Goal: Check status: Check status

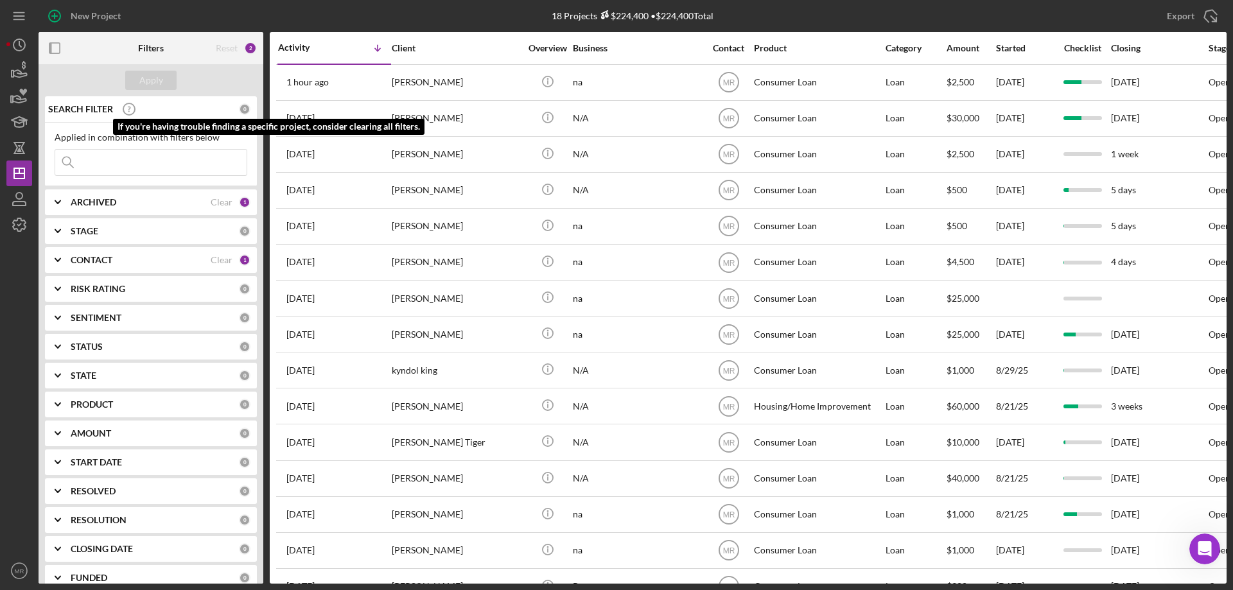
scroll to position [2, 0]
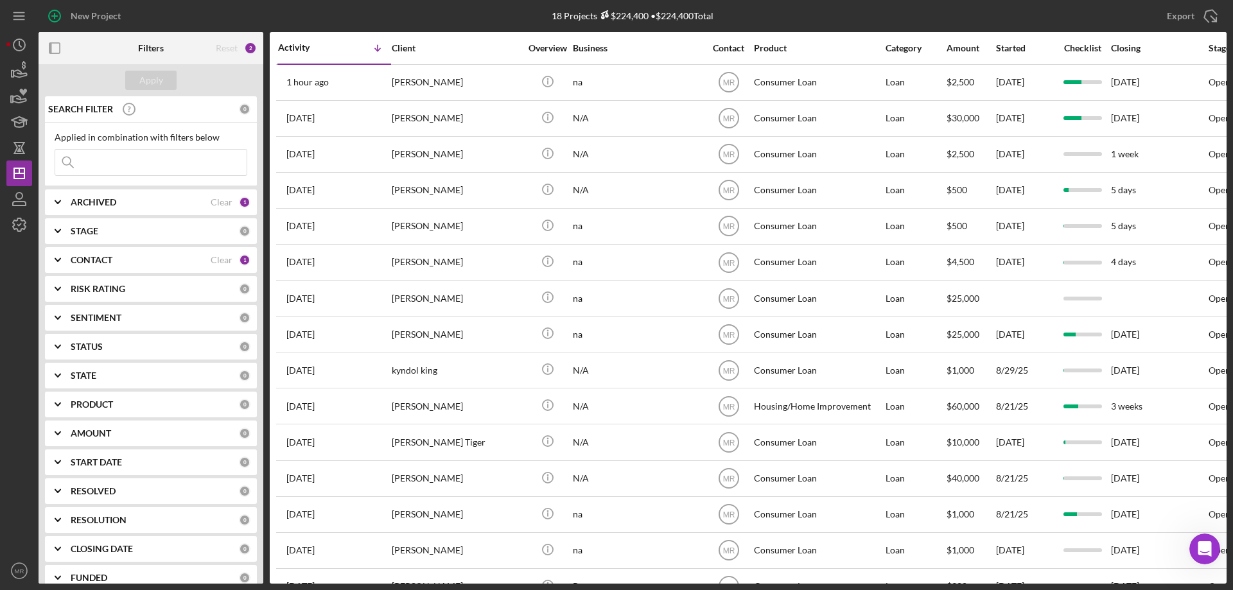
click at [105, 256] on b "CONTACT" at bounding box center [92, 260] width 42 height 10
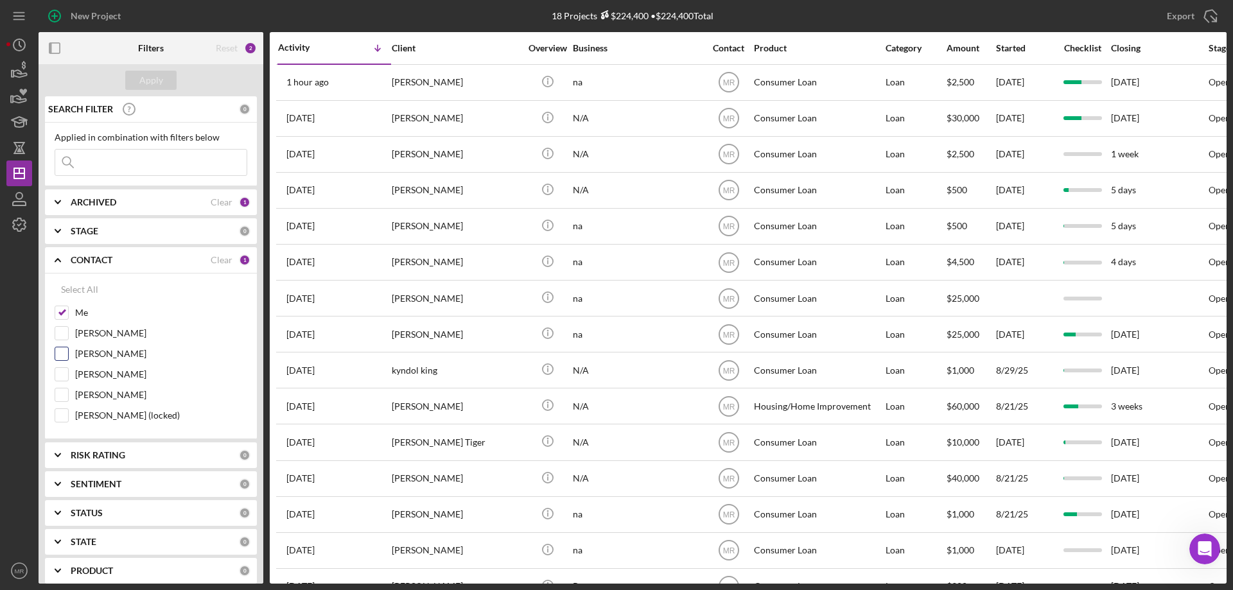
click at [57, 358] on input "[PERSON_NAME]" at bounding box center [61, 354] width 13 height 13
checkbox input "true"
click at [131, 160] on input at bounding box center [150, 163] width 191 height 26
type input "[PERSON_NAME]"
click at [150, 76] on div "Apply" at bounding box center [151, 80] width 24 height 19
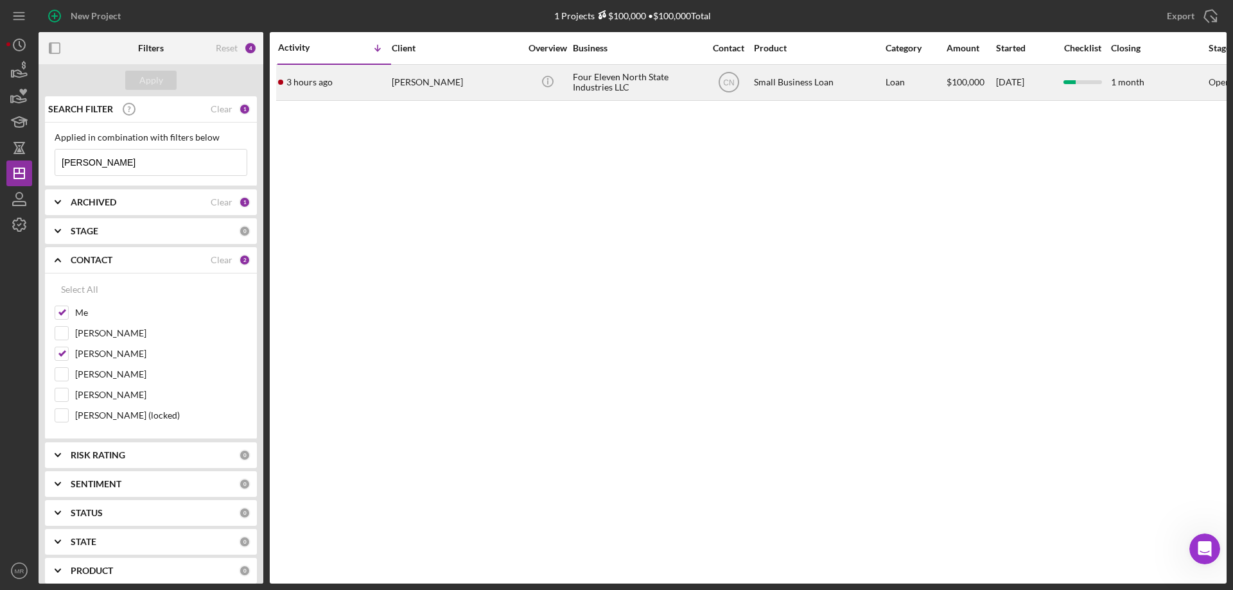
click at [508, 81] on div "[PERSON_NAME]" at bounding box center [456, 83] width 128 height 34
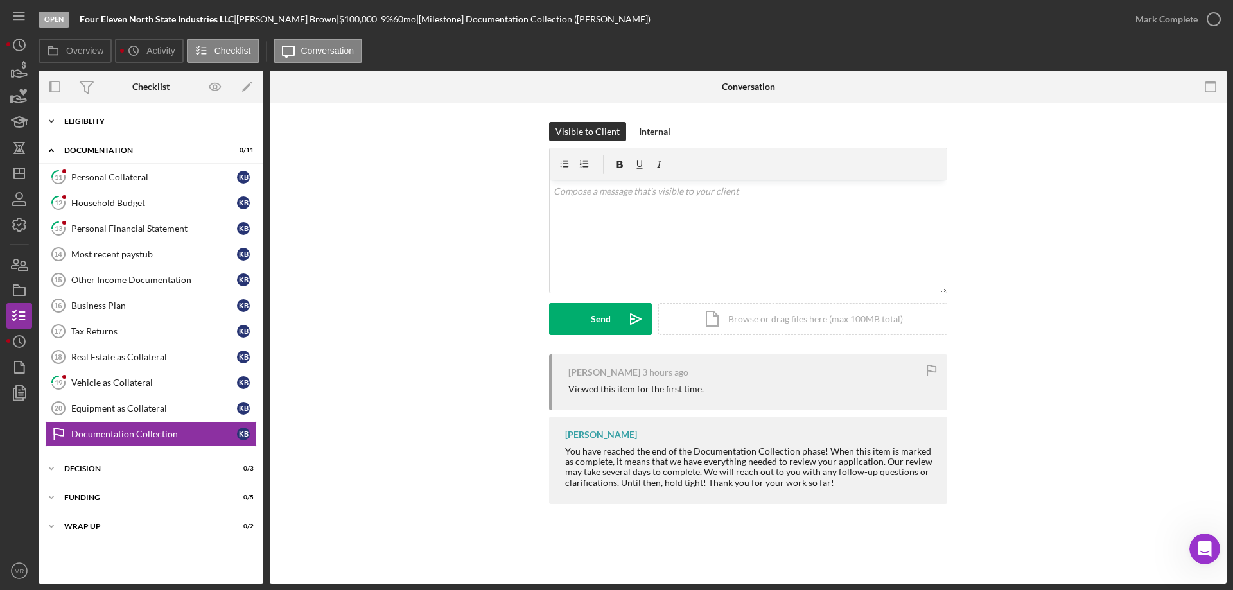
click at [99, 119] on div "Eligiblity" at bounding box center [155, 122] width 183 height 8
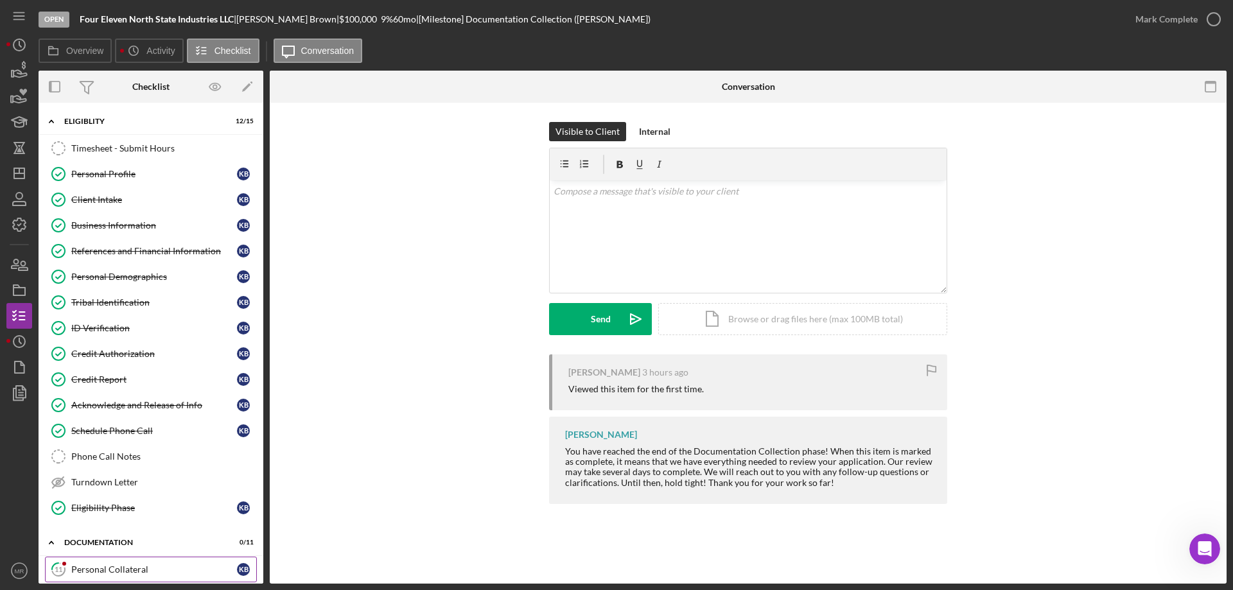
click at [107, 569] on div "Personal Collateral" at bounding box center [154, 570] width 166 height 10
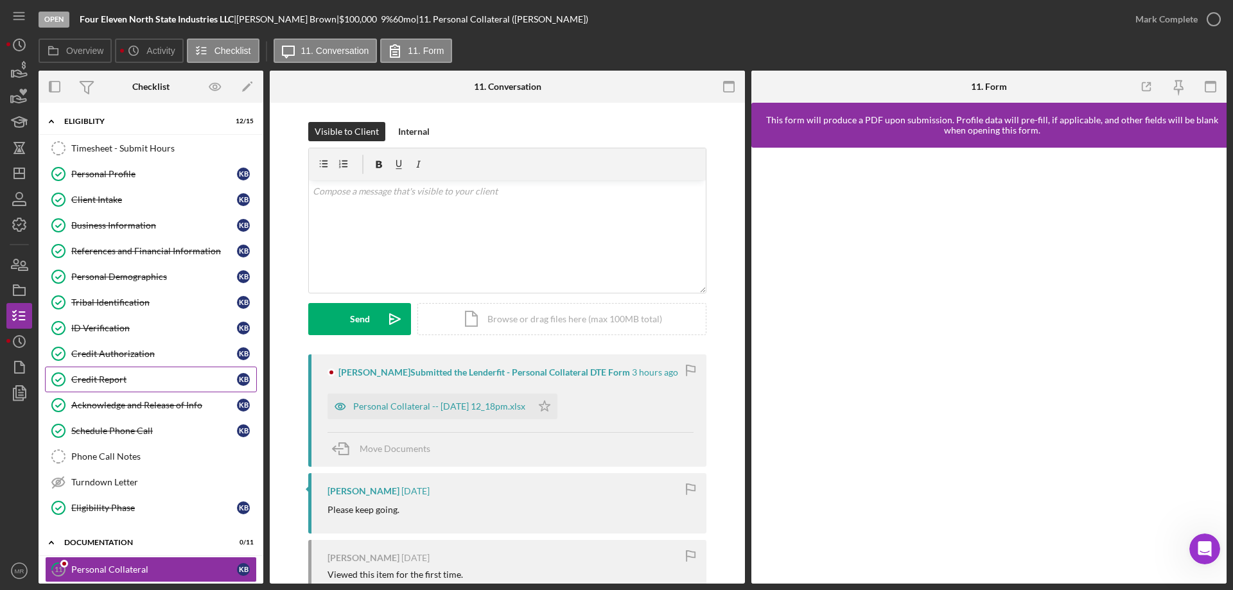
click at [100, 376] on div "Credit Report" at bounding box center [154, 380] width 166 height 10
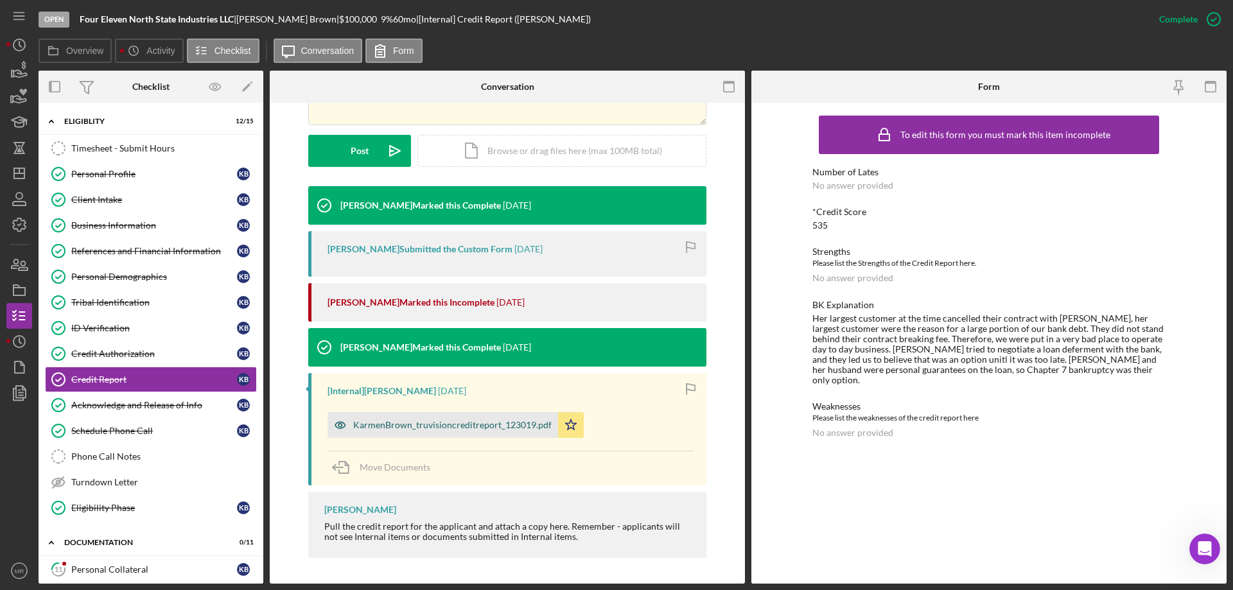
click at [451, 423] on div "KarmenBrown_truvisioncreditreport_123019.pdf" at bounding box center [452, 425] width 199 height 10
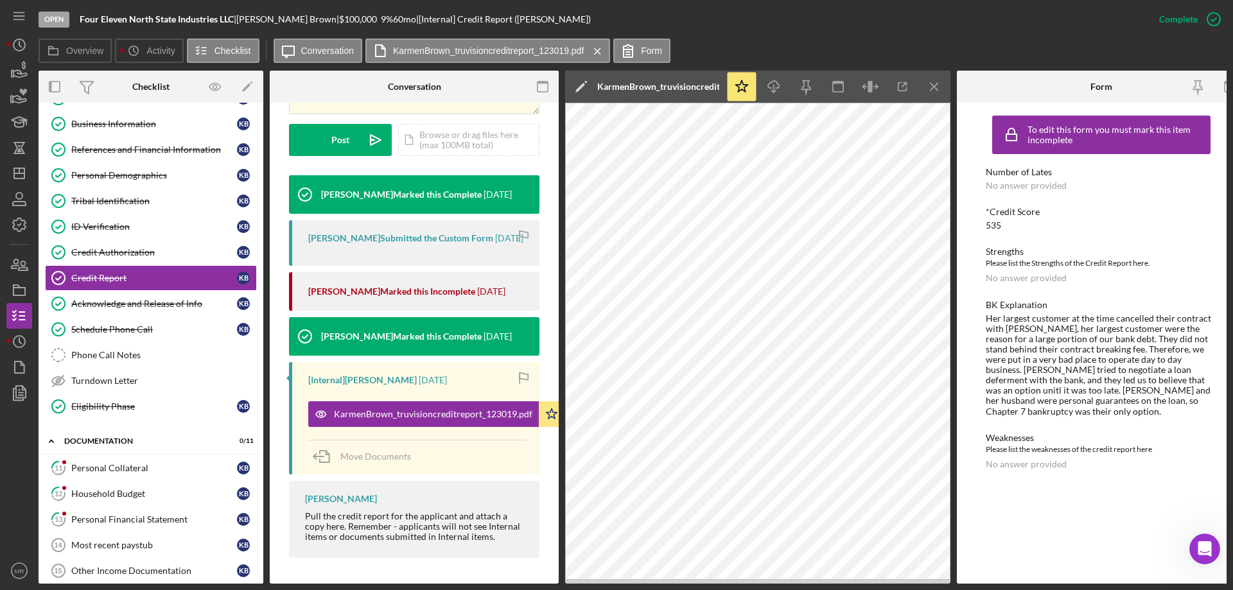
scroll to position [321, 0]
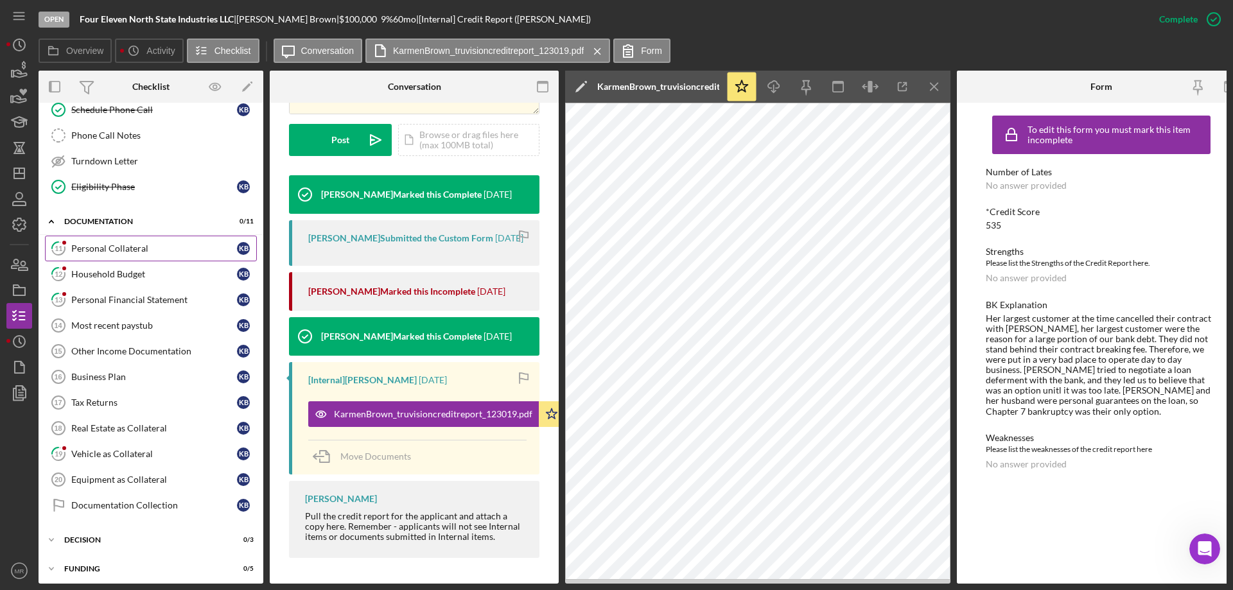
click at [107, 245] on div "Personal Collateral" at bounding box center [154, 248] width 166 height 10
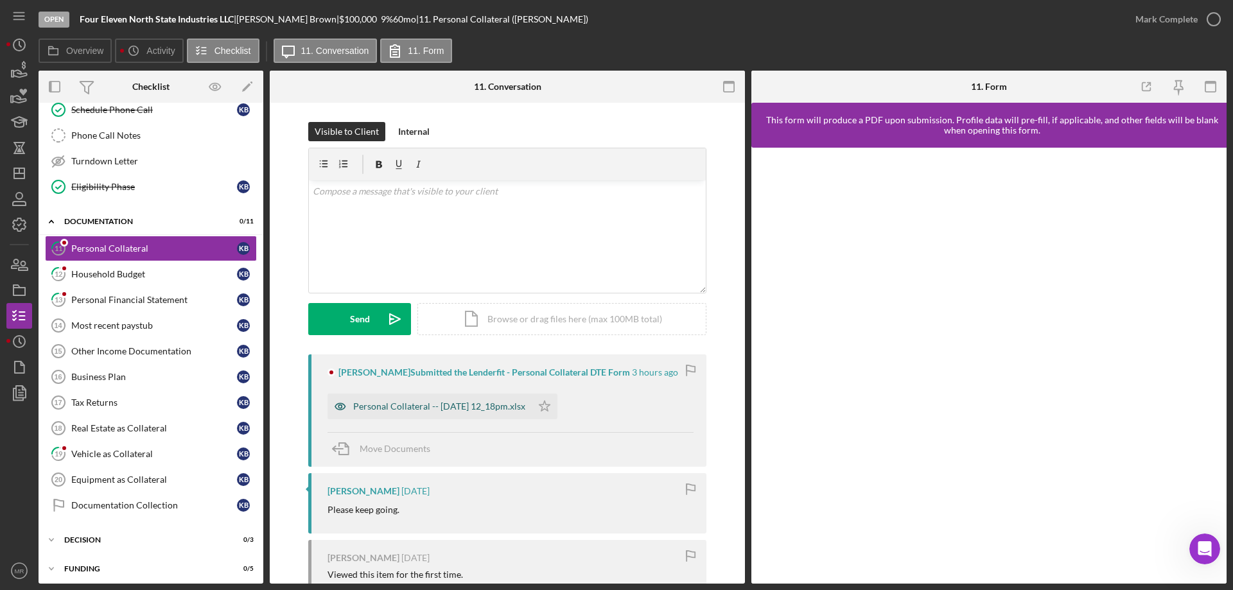
click at [412, 398] on div "Personal Collateral -- [DATE] 12_18pm.xlsx" at bounding box center [430, 407] width 204 height 26
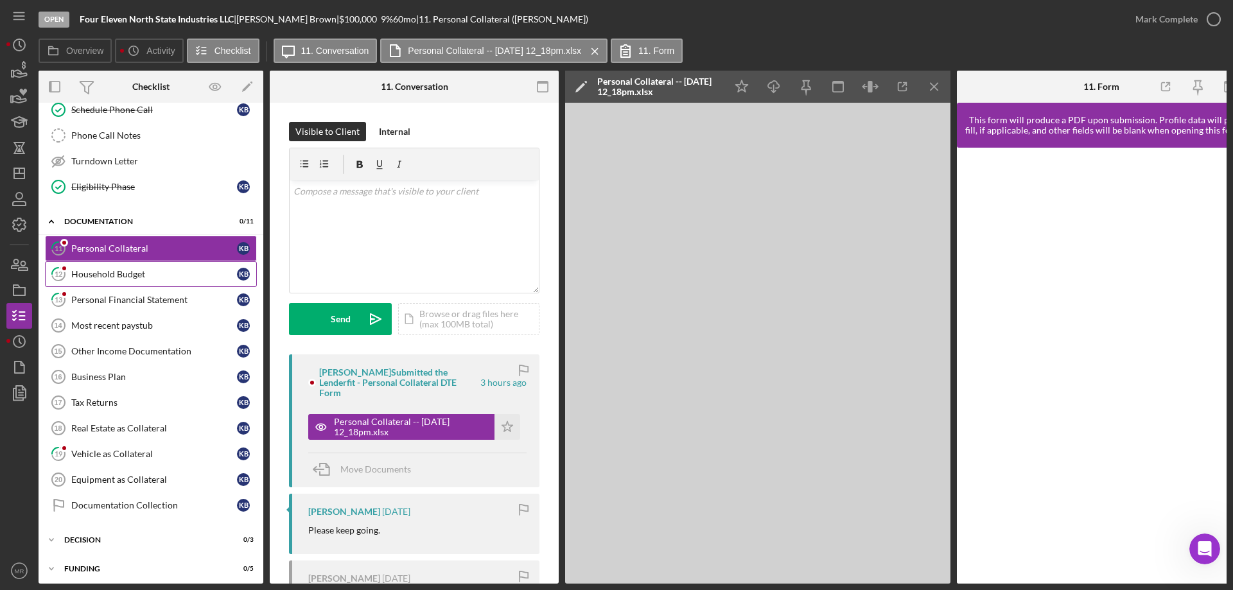
click at [100, 274] on div "Household Budget" at bounding box center [154, 274] width 166 height 10
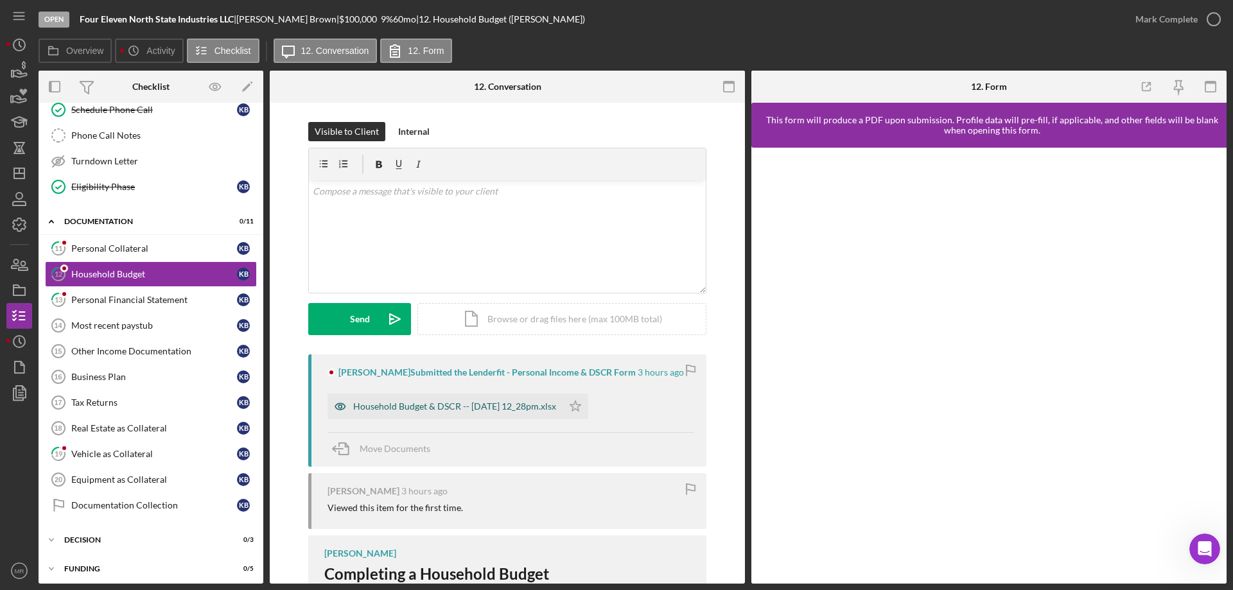
click at [444, 406] on div "Household Budget & DSCR -- [DATE] 12_28pm.xlsx" at bounding box center [454, 407] width 203 height 10
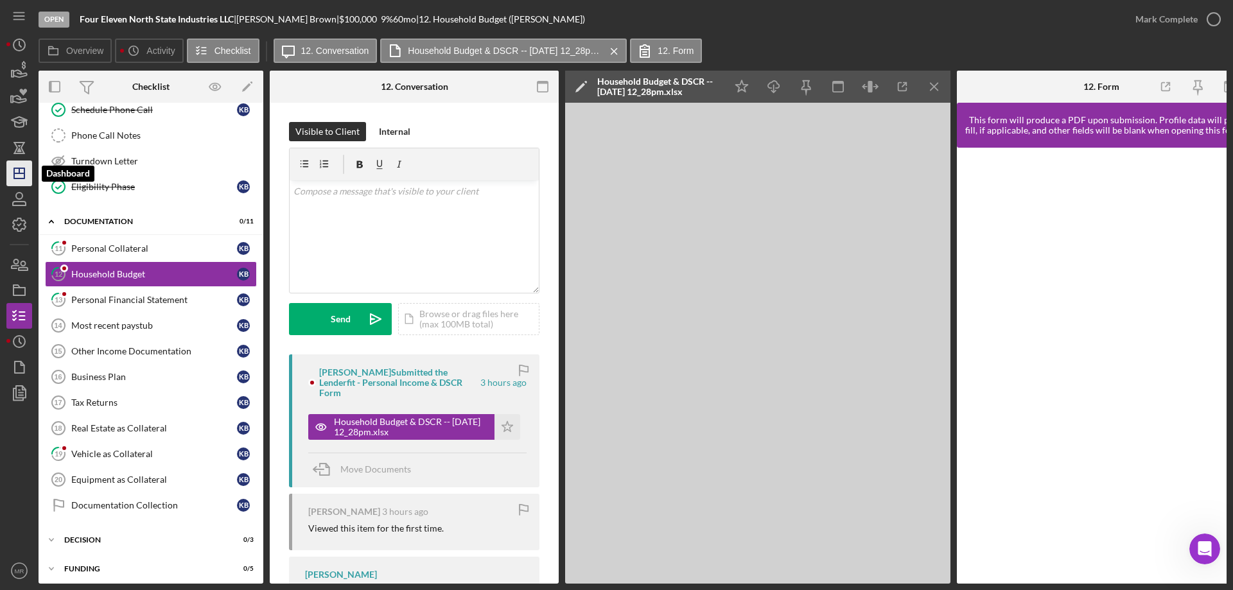
click at [22, 173] on line "button" at bounding box center [19, 173] width 10 height 0
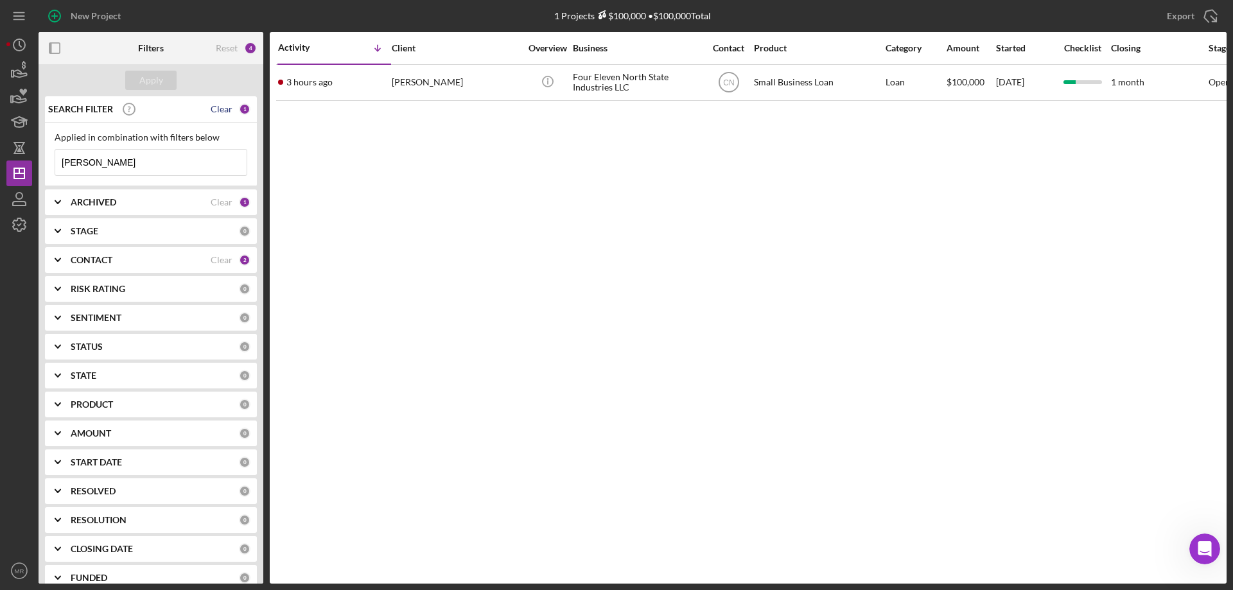
click at [216, 105] on div "Clear" at bounding box center [222, 109] width 22 height 10
click at [218, 257] on div "Clear" at bounding box center [222, 260] width 22 height 10
click at [154, 67] on div "Apply" at bounding box center [151, 80] width 225 height 32
click at [156, 82] on div "Apply" at bounding box center [151, 80] width 24 height 19
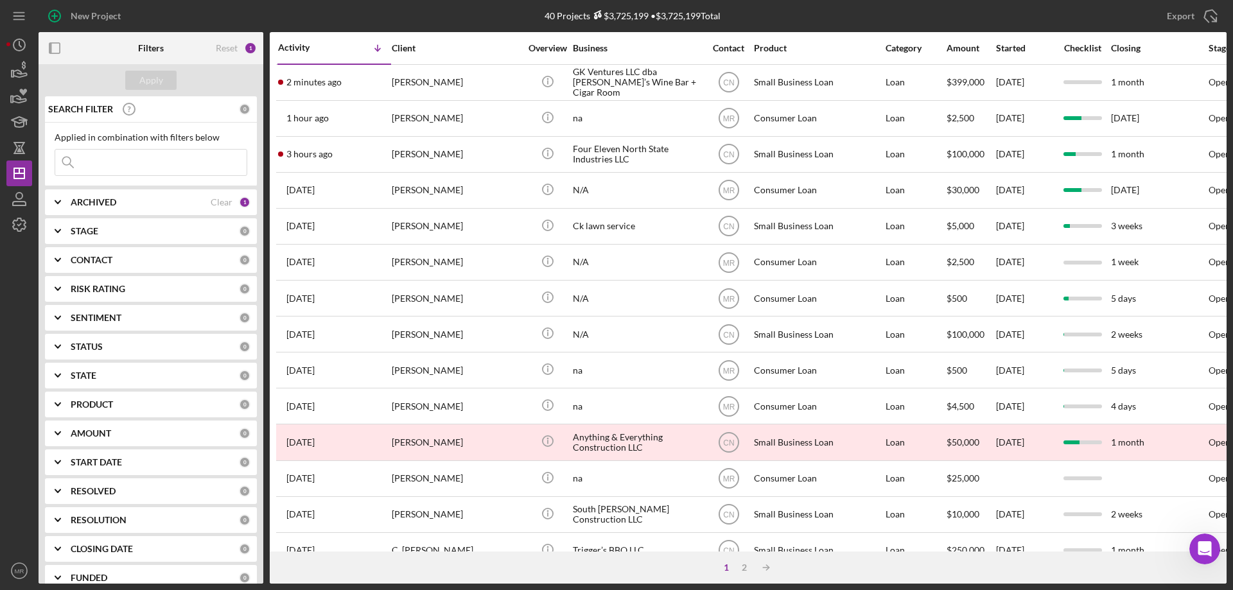
click at [125, 261] on div "CONTACT" at bounding box center [155, 260] width 168 height 10
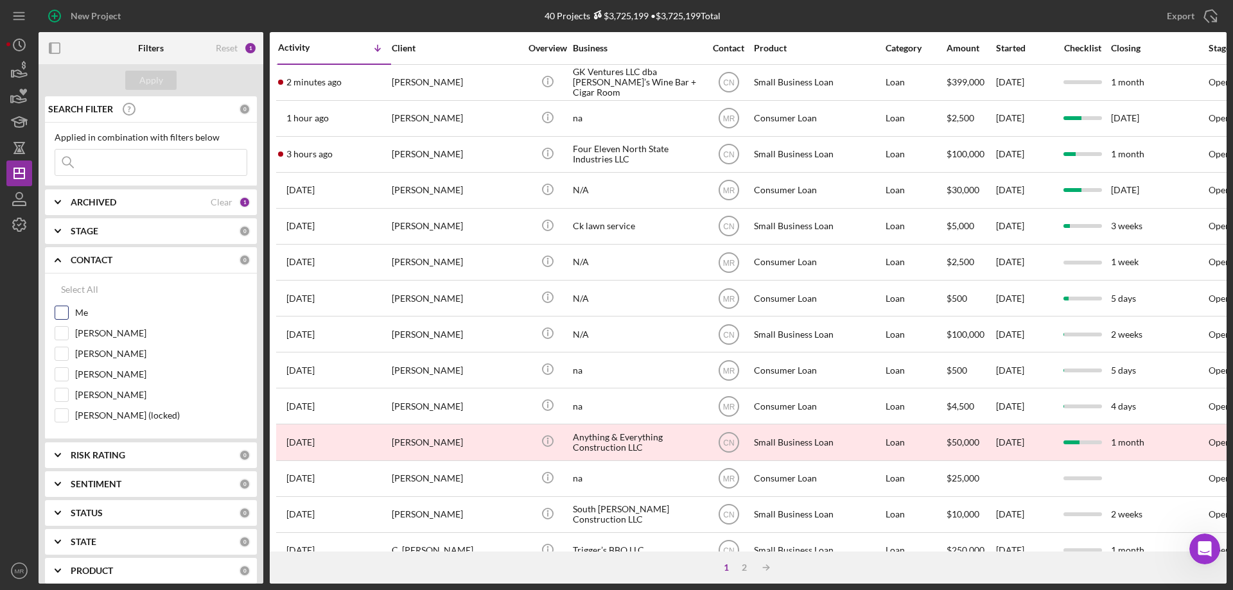
click at [62, 310] on input "Me" at bounding box center [61, 312] width 13 height 13
checkbox input "true"
click at [157, 77] on div "Apply" at bounding box center [151, 80] width 24 height 19
